Goal: Information Seeking & Learning: Learn about a topic

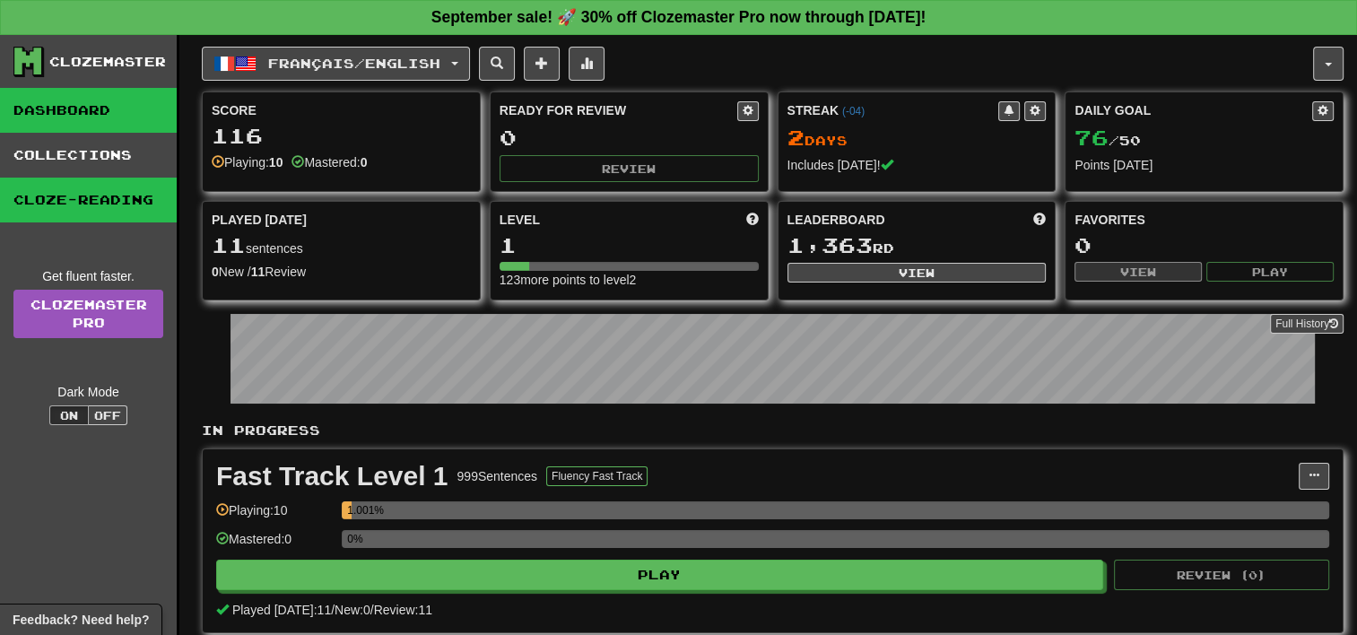
drag, startPoint x: 62, startPoint y: 230, endPoint x: 66, endPoint y: 213, distance: 17.6
click at [62, 229] on div "Clozemaster Dashboard Collections Cloze-Reading Get fluent faster. Clozemaster …" at bounding box center [89, 386] width 179 height 702
click at [70, 205] on link "Cloze-Reading" at bounding box center [88, 200] width 177 height 45
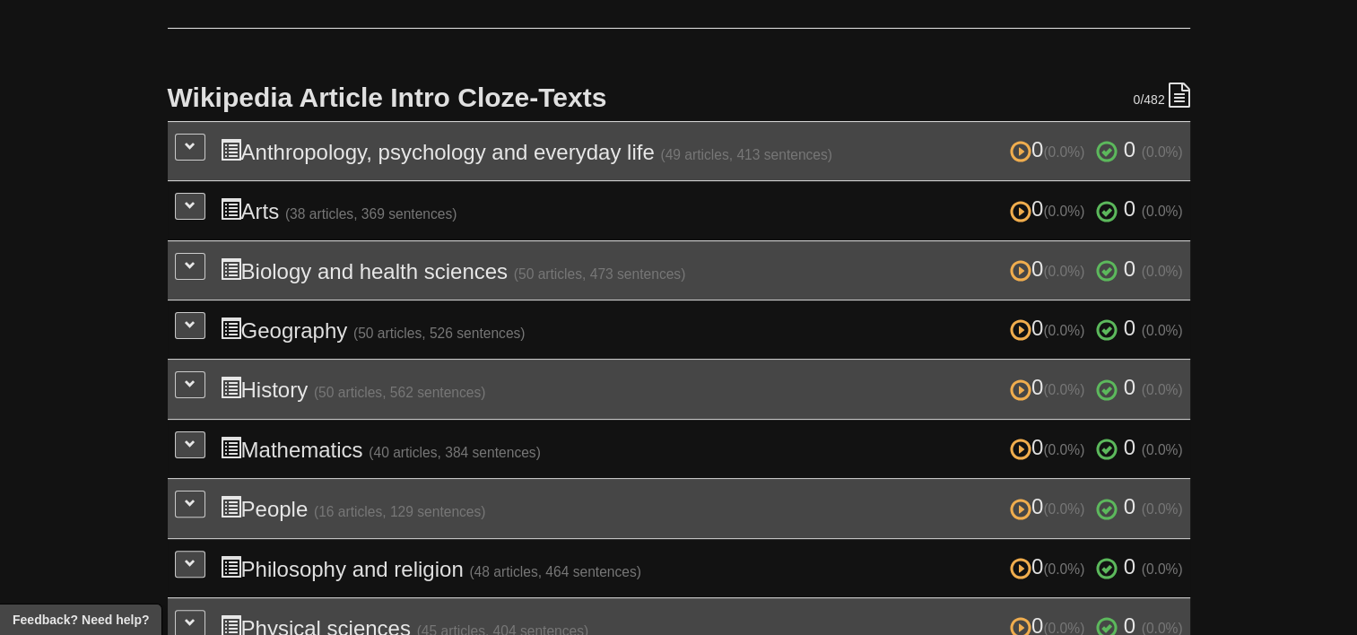
scroll to position [359, 0]
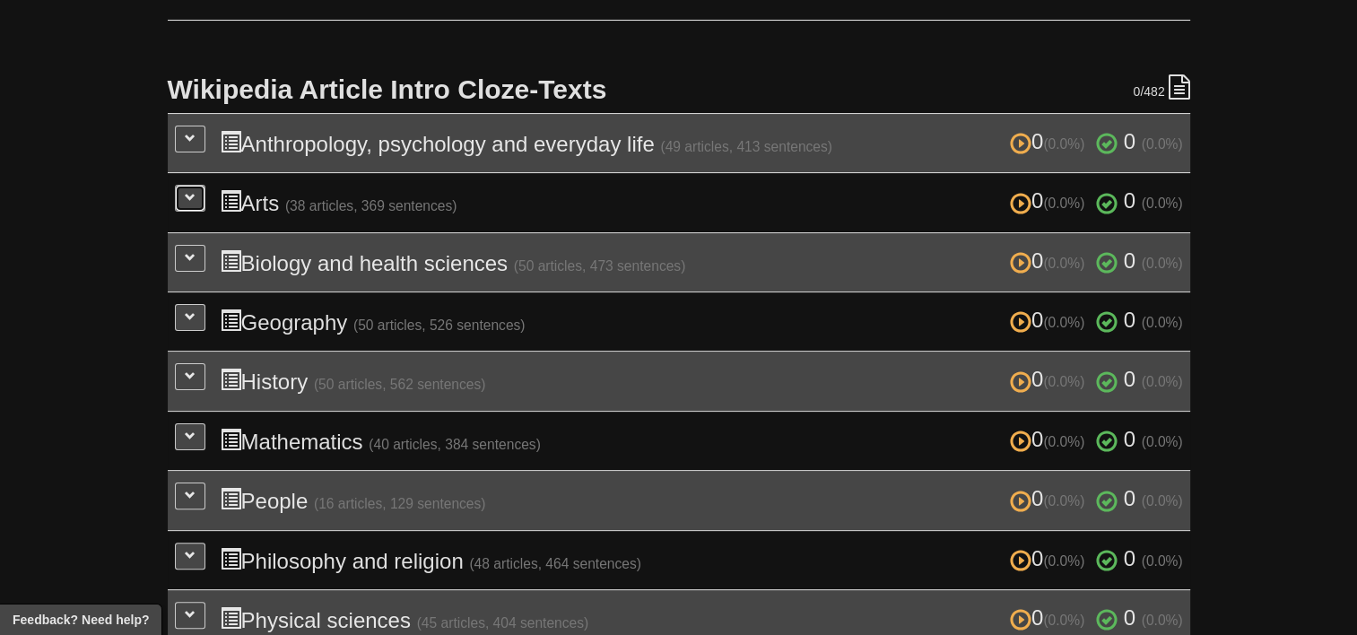
click at [201, 197] on button at bounding box center [190, 198] width 31 height 27
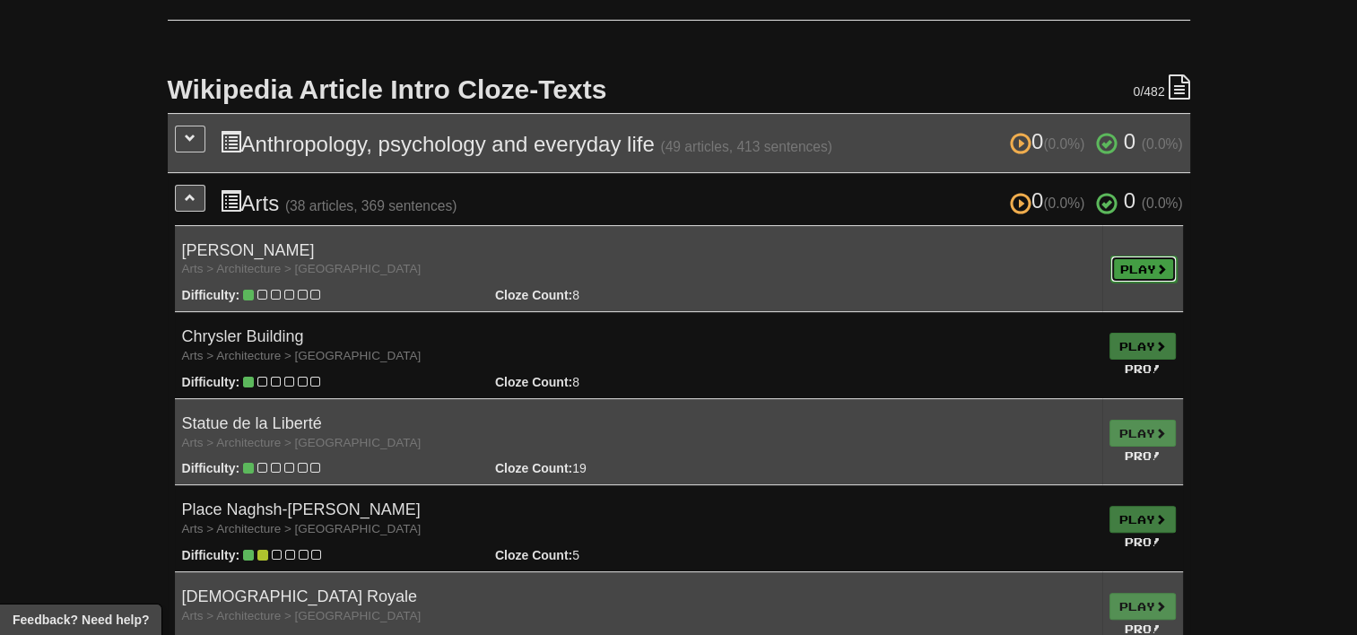
click at [1134, 270] on link "Play" at bounding box center [1144, 269] width 66 height 27
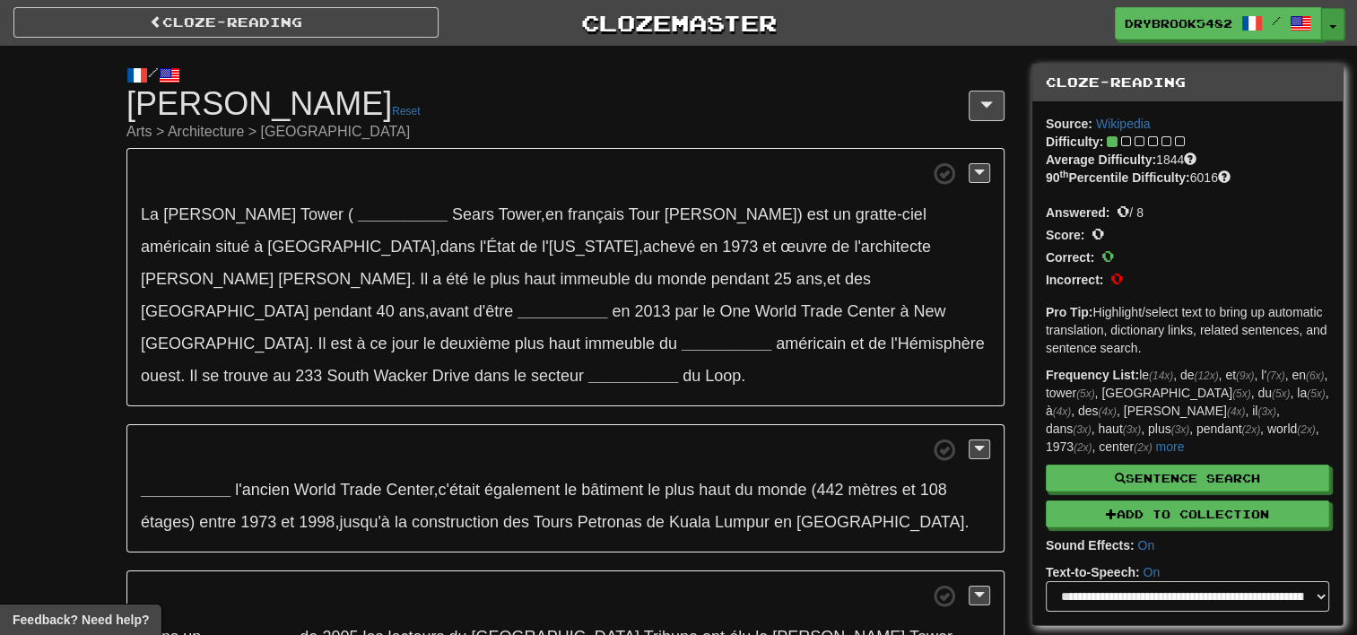
click at [1331, 20] on button "Toggle Dropdown" at bounding box center [1332, 24] width 23 height 32
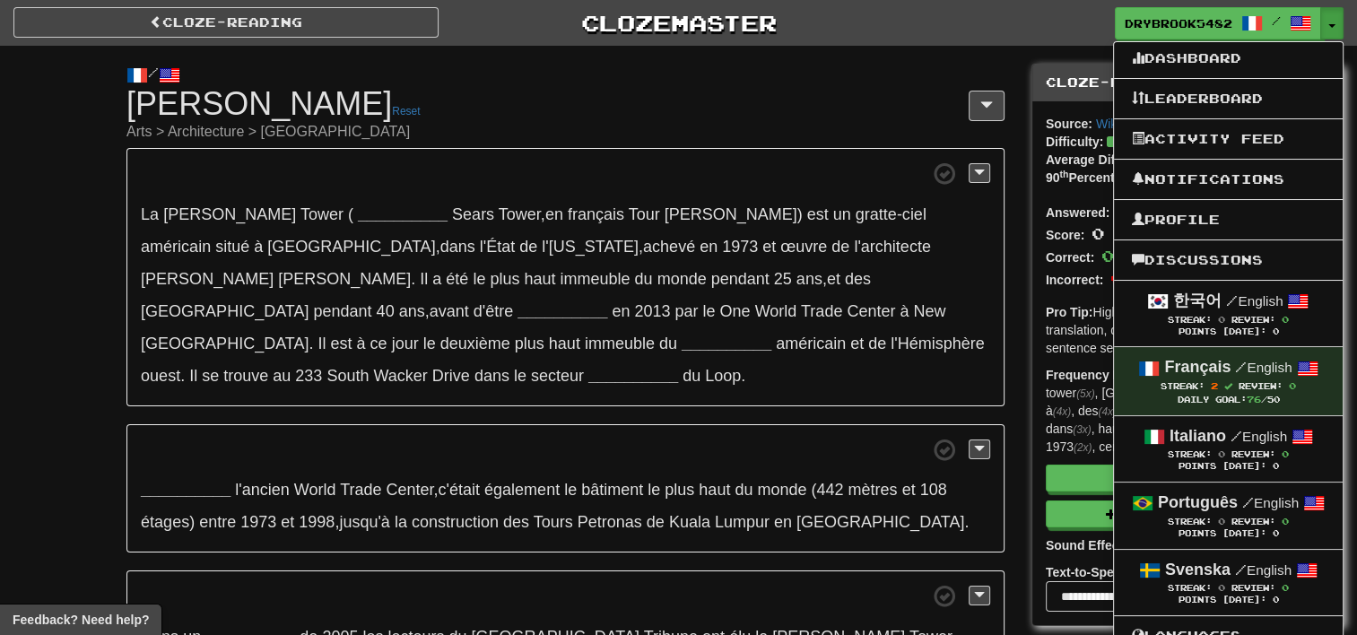
click at [1015, 262] on div "/ Cloze-[GEOGRAPHIC_DATA] [PERSON_NAME] Reset Arts > Architecture > [GEOGRAPHIC…" at bounding box center [565, 558] width 905 height 1024
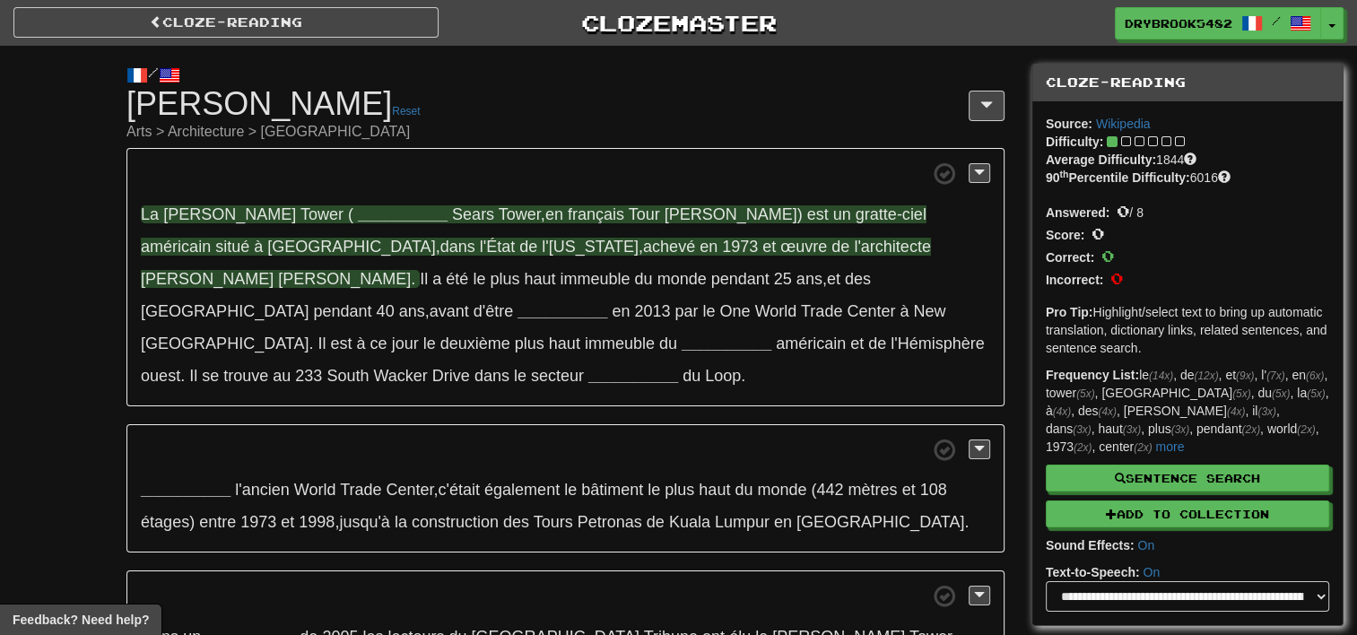
click at [358, 208] on strong "__________" at bounding box center [403, 214] width 90 height 18
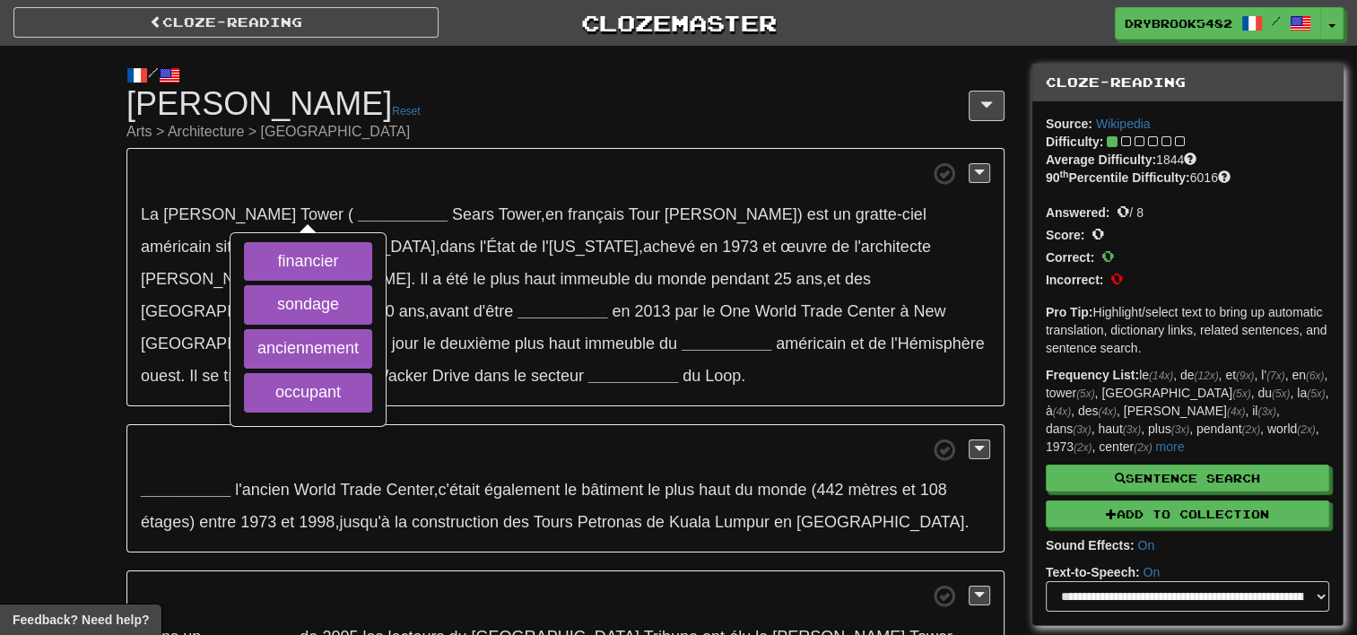
click at [585, 165] on span at bounding box center [566, 173] width 850 height 22
click at [536, 64] on div "/" at bounding box center [565, 75] width 878 height 22
